Goal: Navigation & Orientation: Understand site structure

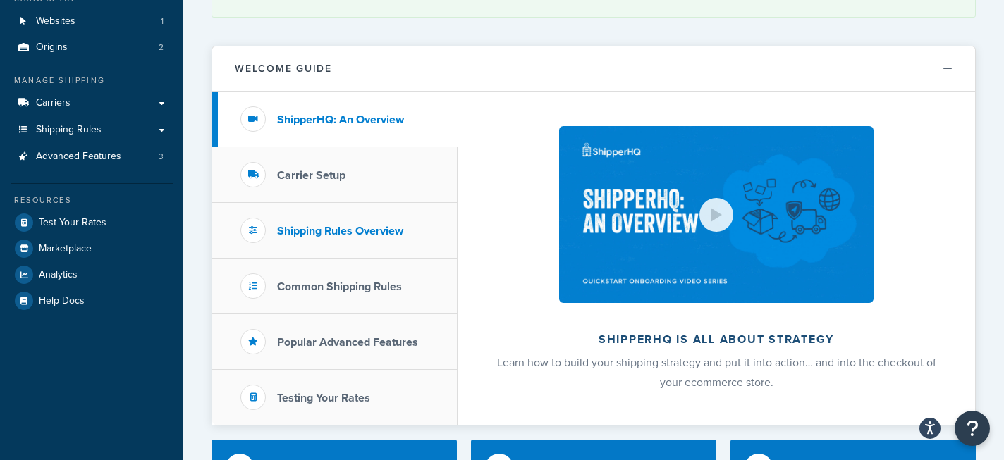
scroll to position [103, 0]
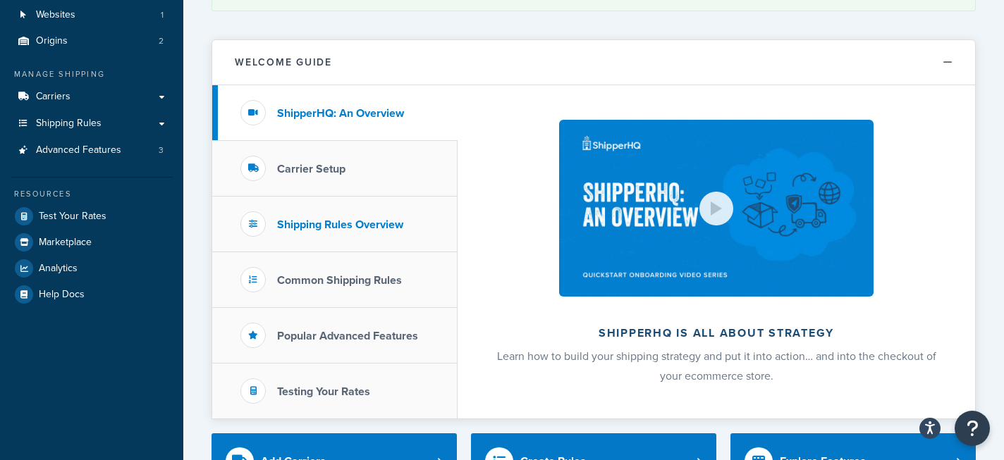
click at [374, 215] on li "Shipping Rules Overview" at bounding box center [334, 225] width 245 height 56
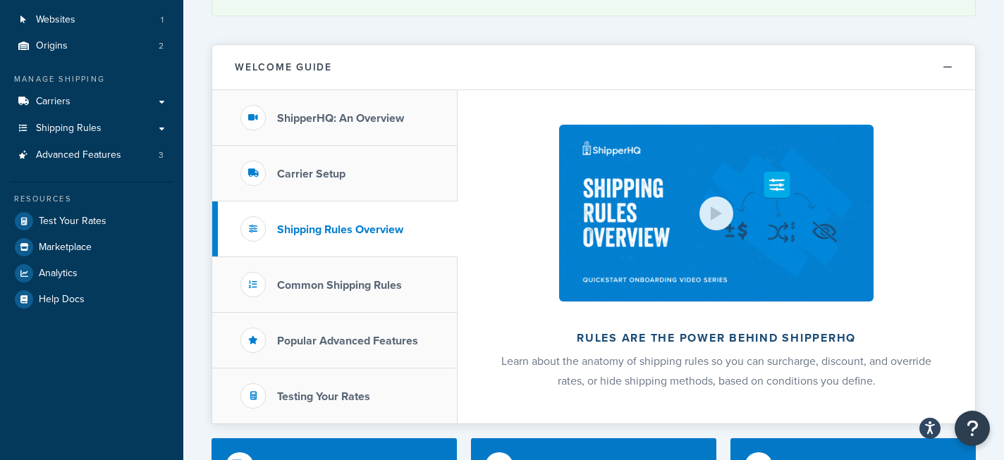
scroll to position [117, 0]
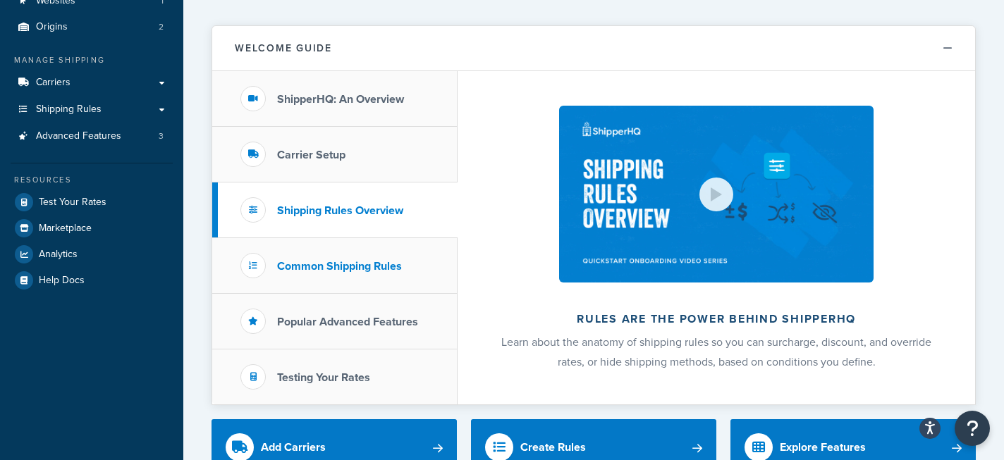
click at [382, 262] on h3 "Common Shipping Rules" at bounding box center [339, 266] width 125 height 13
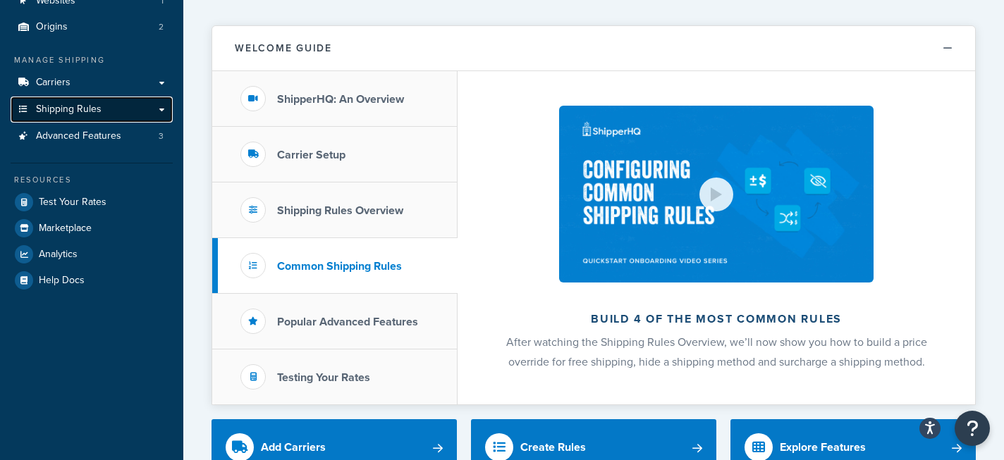
click at [164, 109] on link "Shipping Rules" at bounding box center [92, 110] width 162 height 26
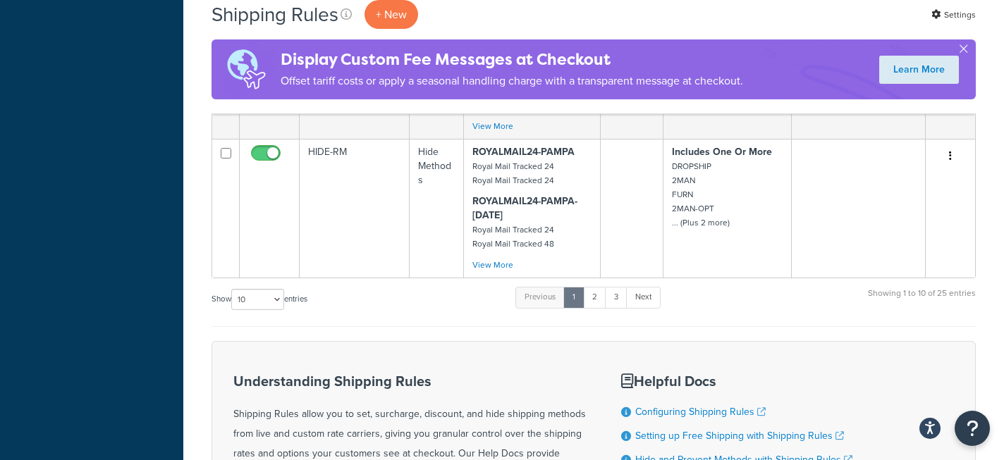
scroll to position [1424, 0]
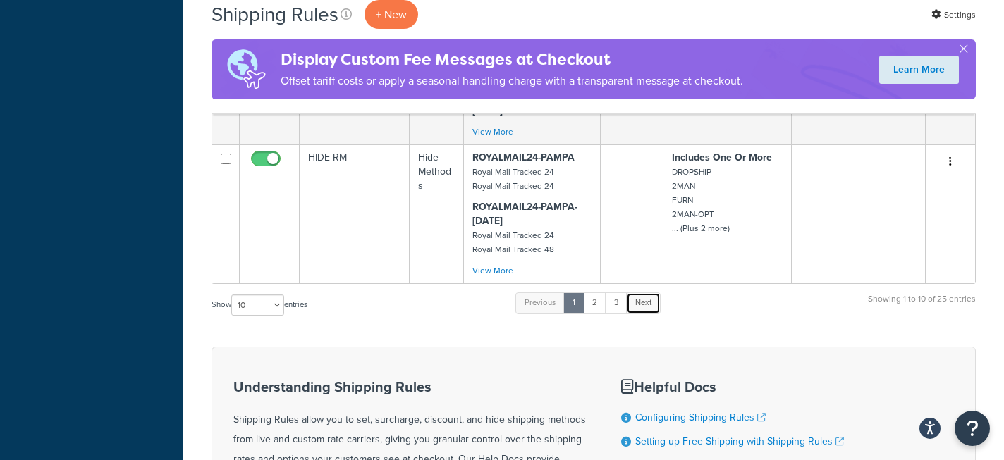
click at [647, 300] on link "Next" at bounding box center [643, 303] width 35 height 21
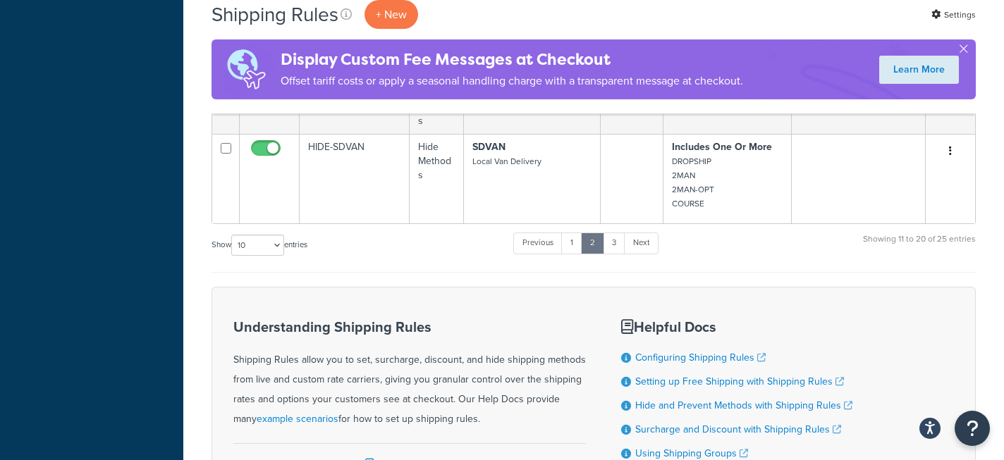
scroll to position [1431, 0]
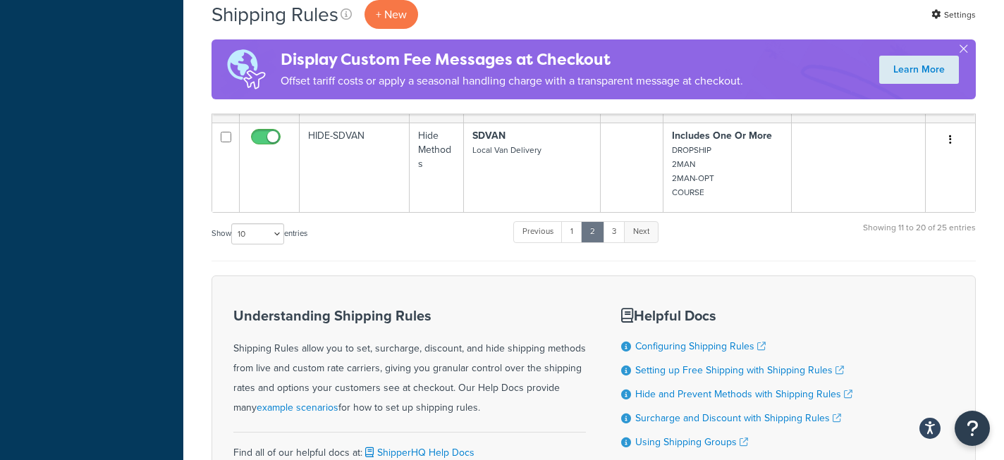
click at [652, 235] on link "Next" at bounding box center [641, 231] width 35 height 21
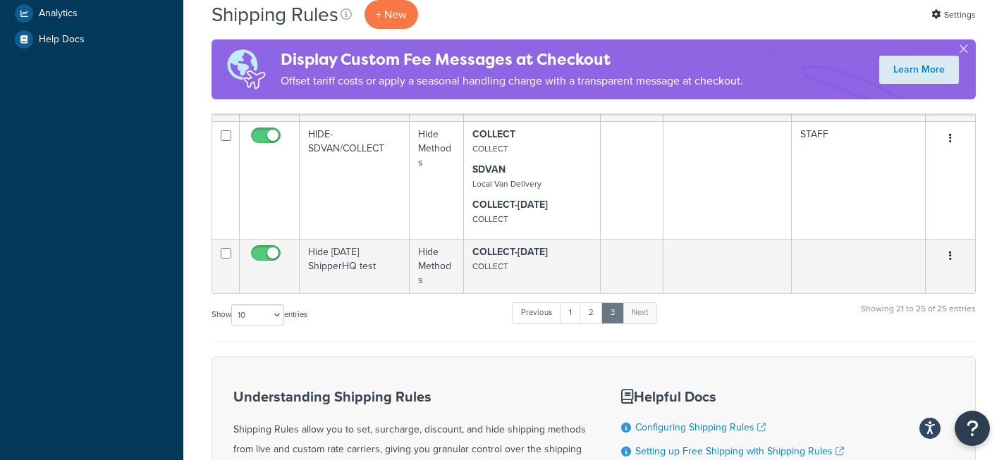
scroll to position [467, 0]
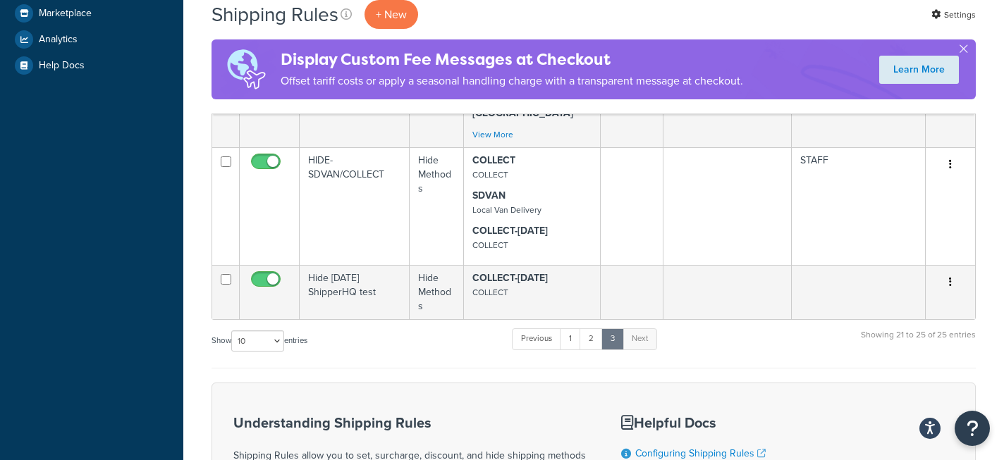
click at [647, 329] on link "Next" at bounding box center [640, 339] width 35 height 21
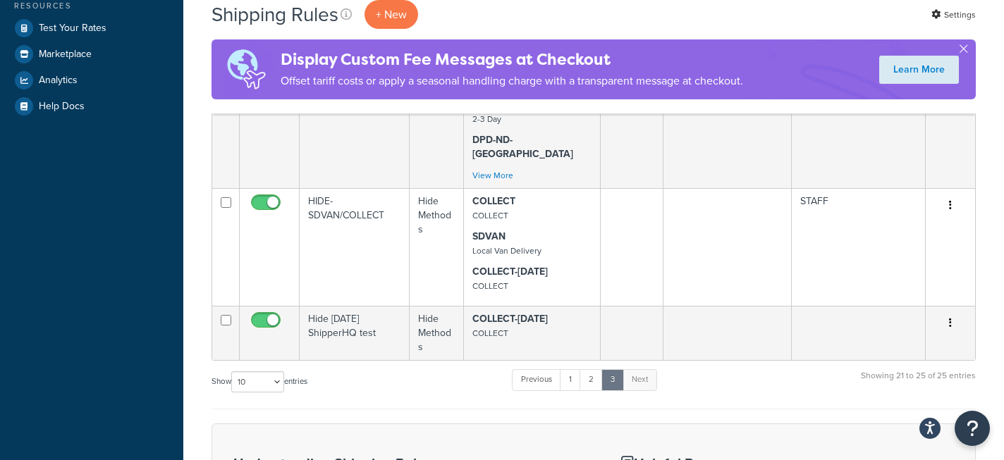
scroll to position [428, 0]
click at [592, 368] on link "2" at bounding box center [591, 378] width 23 height 21
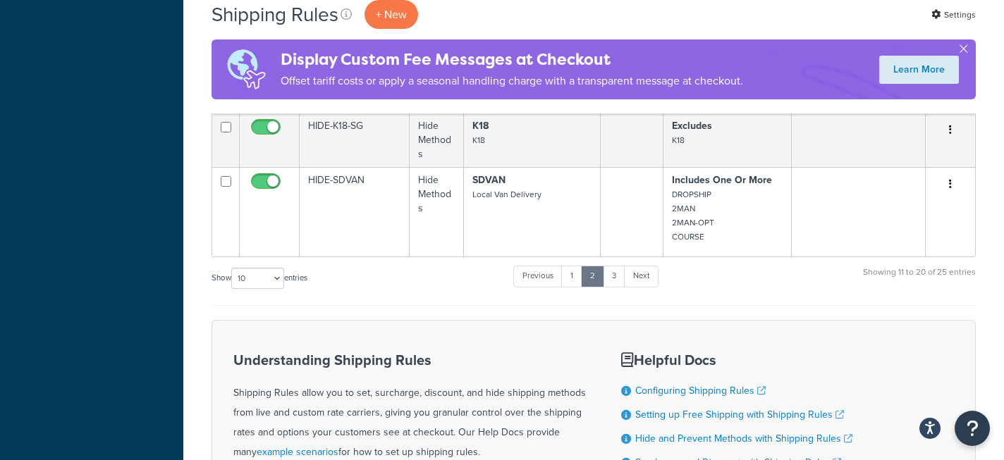
scroll to position [1391, 0]
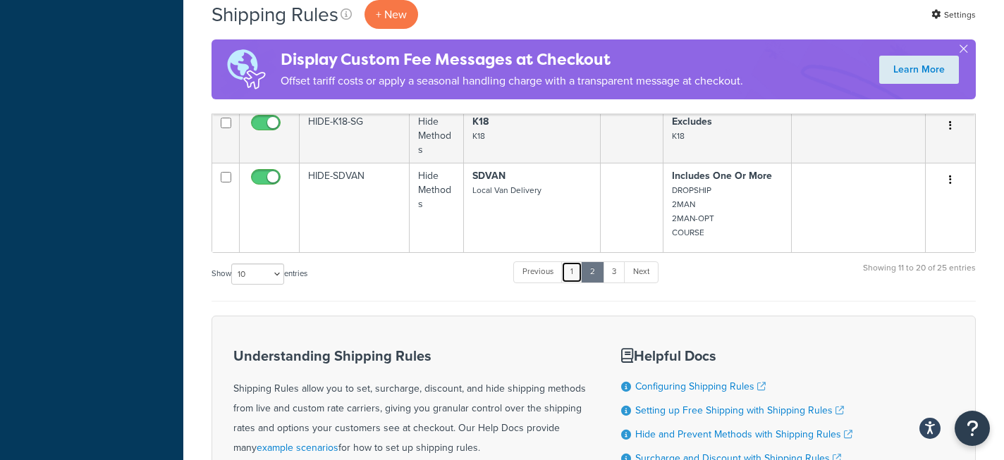
click at [573, 273] on link "1" at bounding box center [571, 272] width 21 height 21
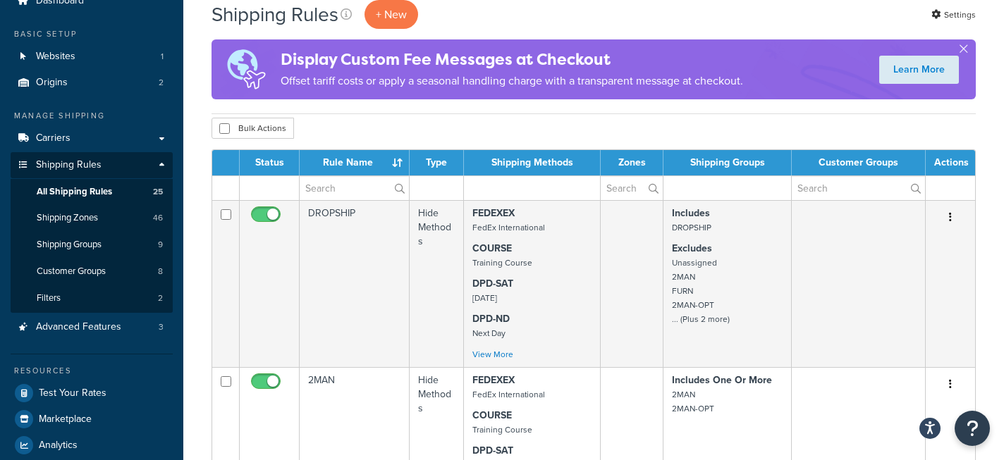
scroll to position [56, 0]
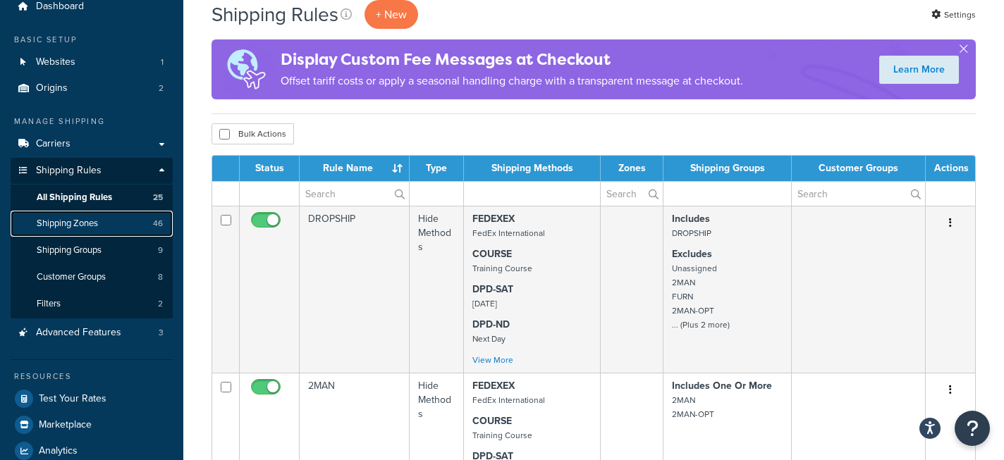
click at [104, 224] on link "Shipping Zones 46" at bounding box center [92, 224] width 162 height 26
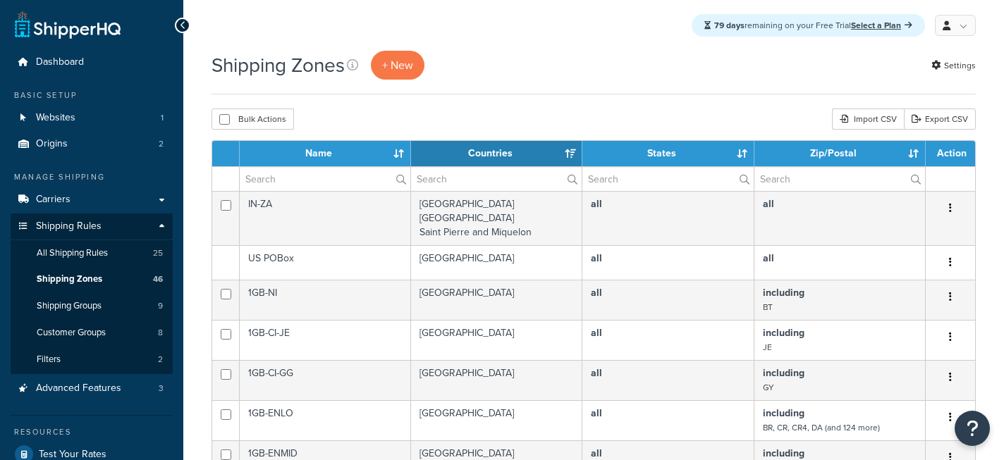
select select "15"
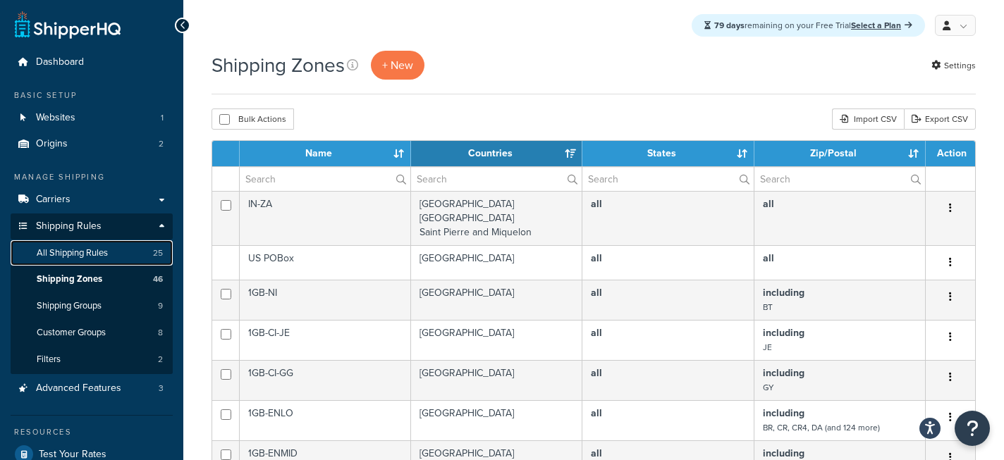
click at [99, 253] on span "All Shipping Rules" at bounding box center [72, 253] width 71 height 12
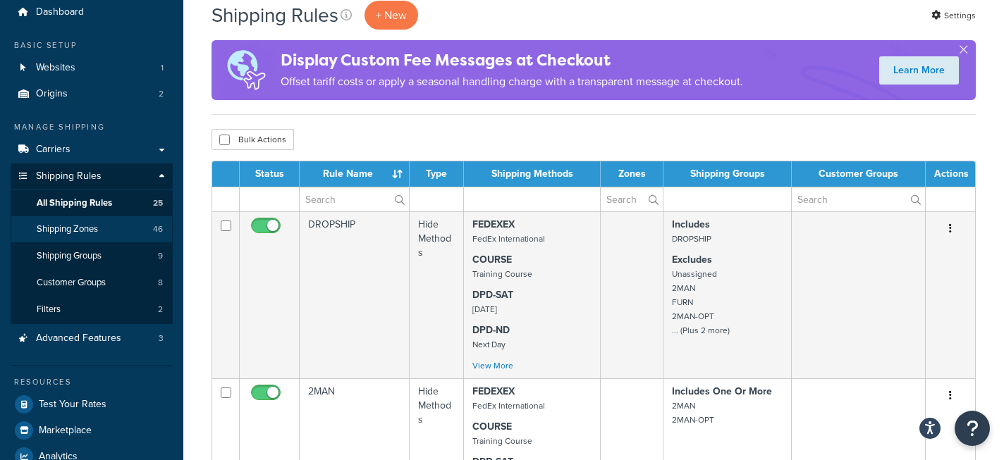
scroll to position [55, 0]
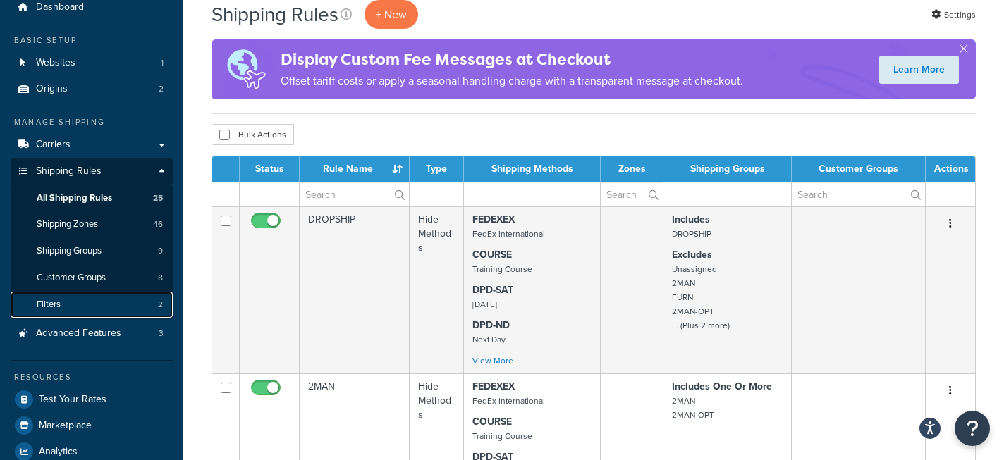
click at [102, 306] on link "Filters 2" at bounding box center [92, 305] width 162 height 26
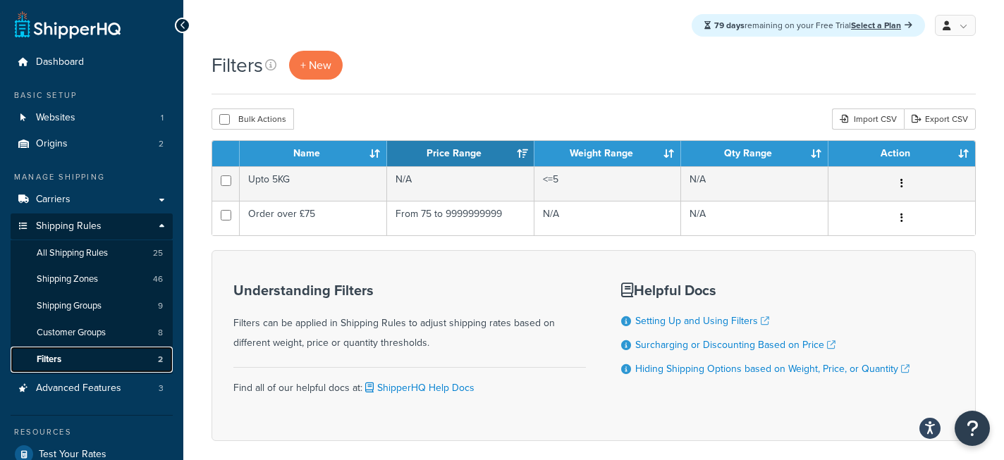
click at [48, 357] on span "Filters" at bounding box center [49, 360] width 25 height 12
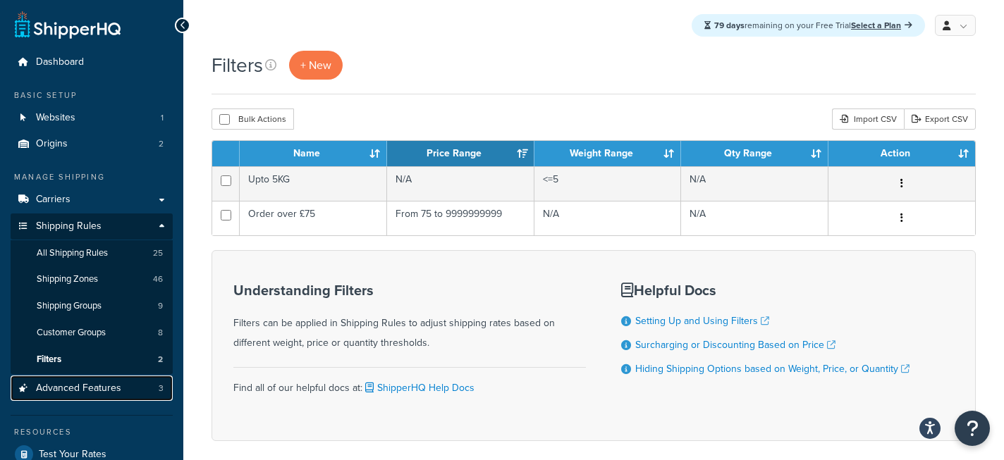
click at [91, 389] on span "Advanced Features" at bounding box center [78, 389] width 85 height 12
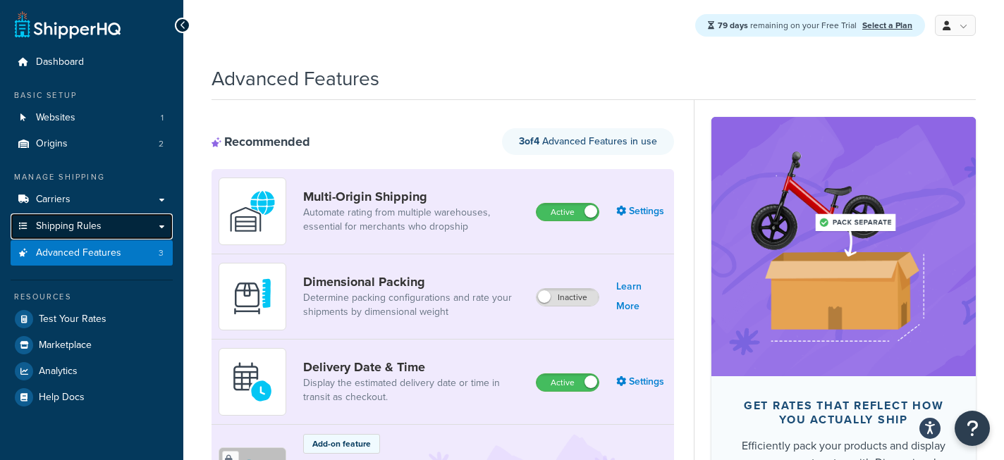
click at [165, 226] on link "Shipping Rules" at bounding box center [92, 227] width 162 height 26
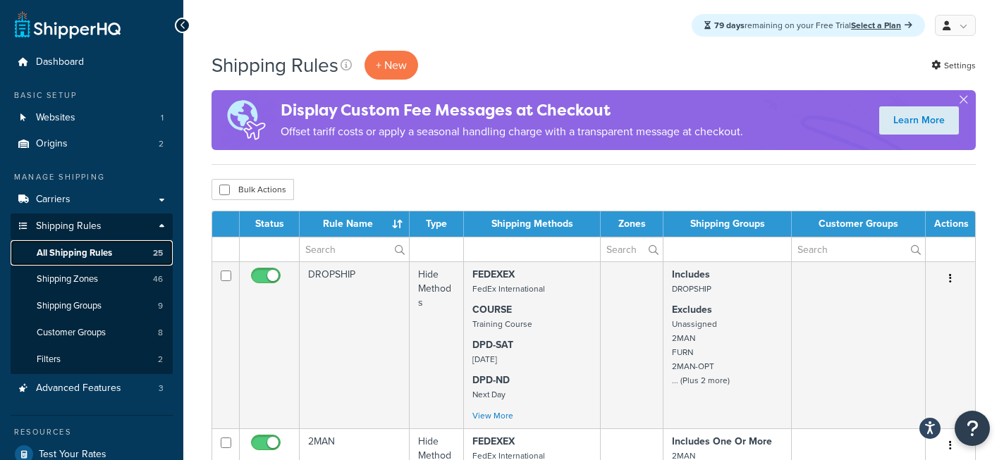
click at [112, 251] on link "All Shipping Rules 25" at bounding box center [92, 253] width 162 height 26
